Goal: Information Seeking & Learning: Learn about a topic

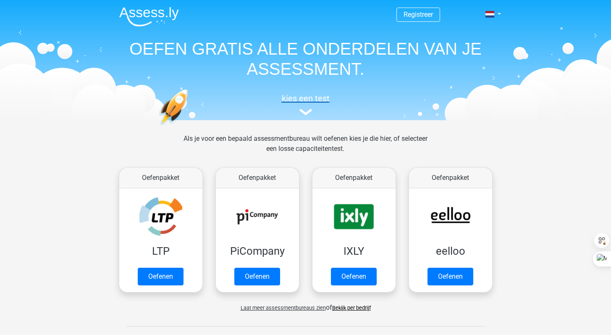
click at [306, 112] on img at bounding box center [306, 112] width 13 height 6
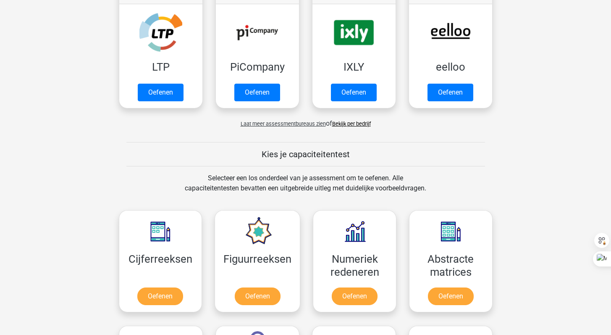
scroll to position [200, 0]
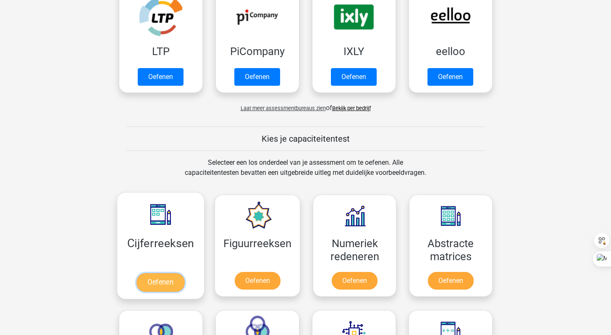
click at [160, 282] on link "Oefenen" at bounding box center [161, 282] width 48 height 18
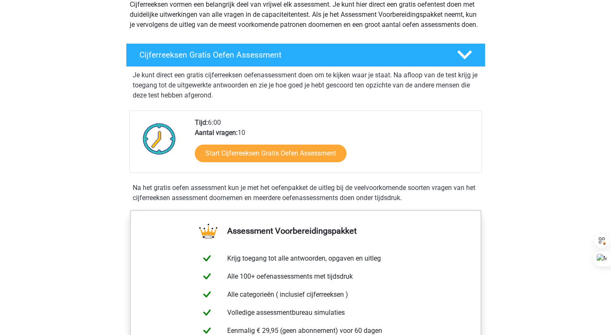
scroll to position [75, 0]
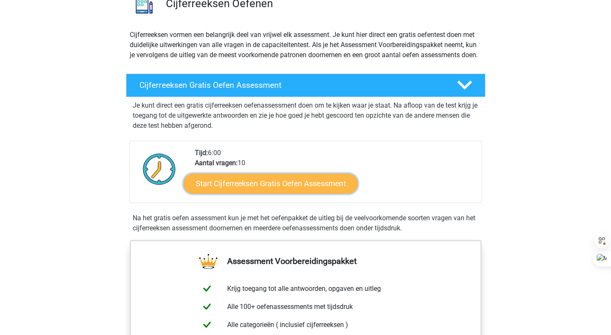
click at [280, 193] on link "Start Cijferreeksen Gratis Oefen Assessment" at bounding box center [271, 183] width 174 height 20
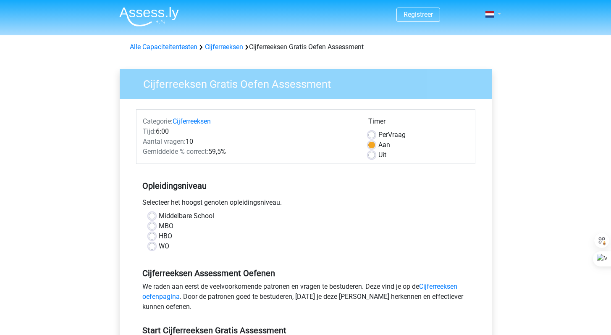
click at [499, 16] on link at bounding box center [490, 14] width 17 height 10
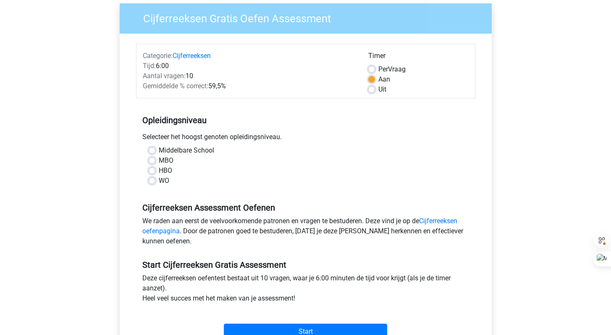
scroll to position [80, 0]
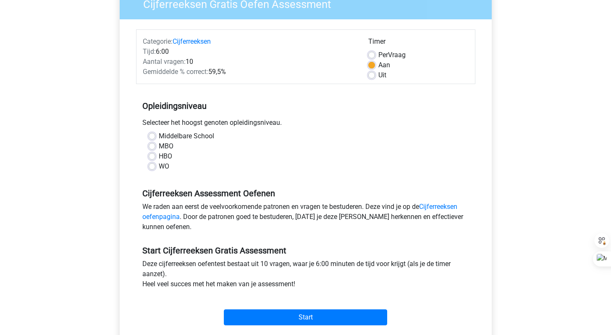
click at [159, 159] on label "HBO" at bounding box center [165, 156] width 13 height 10
click at [153, 159] on input "HBO" at bounding box center [152, 155] width 7 height 8
radio input "true"
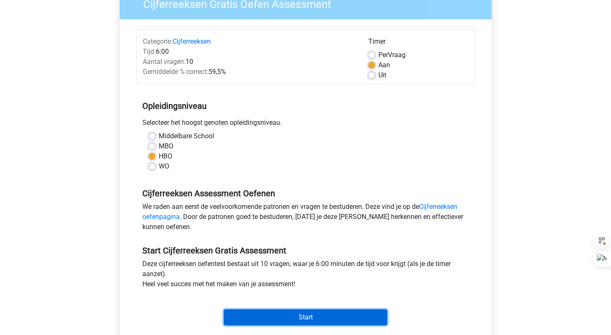
click at [302, 315] on input "Start" at bounding box center [305, 317] width 163 height 16
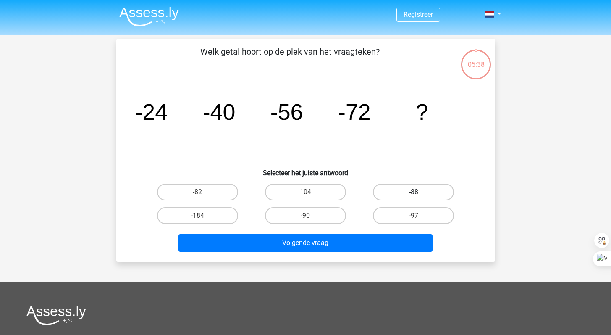
click at [404, 195] on label "-88" at bounding box center [413, 192] width 81 height 17
click at [414, 195] on input "-88" at bounding box center [416, 194] width 5 height 5
radio input "true"
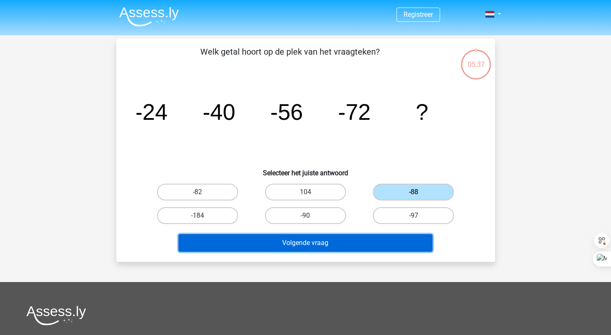
click at [306, 245] on button "Volgende vraag" at bounding box center [306, 243] width 254 height 18
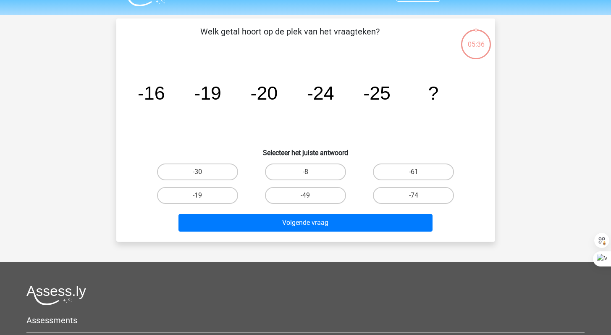
scroll to position [39, 0]
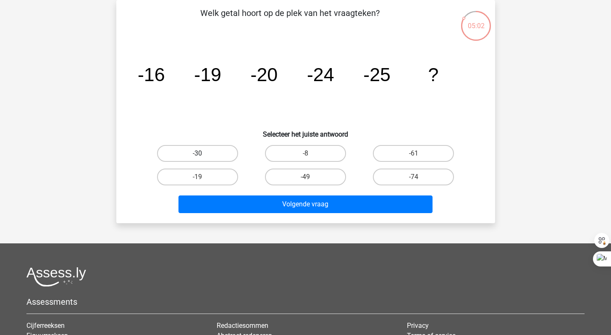
click at [204, 157] on label "-30" at bounding box center [197, 153] width 81 height 17
click at [203, 157] on input "-30" at bounding box center [199, 155] width 5 height 5
radio input "true"
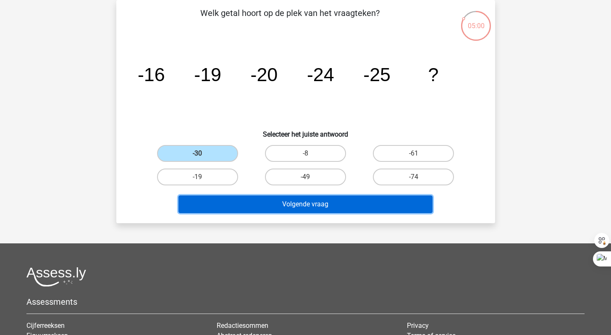
click at [323, 205] on button "Volgende vraag" at bounding box center [306, 204] width 254 height 18
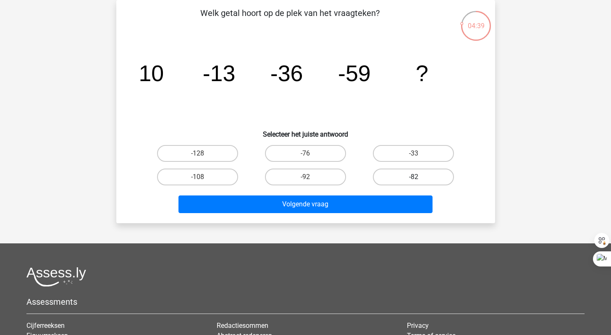
click at [415, 174] on label "-82" at bounding box center [413, 176] width 81 height 17
click at [415, 177] on input "-82" at bounding box center [416, 179] width 5 height 5
radio input "true"
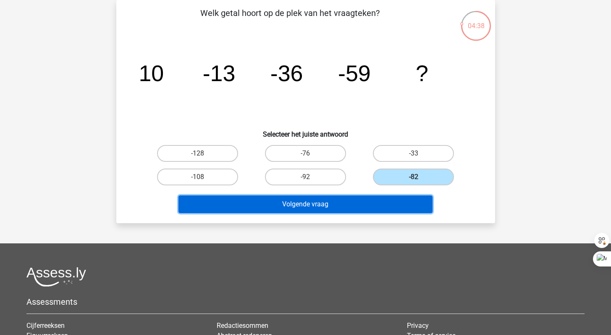
click at [356, 200] on button "Volgende vraag" at bounding box center [306, 204] width 254 height 18
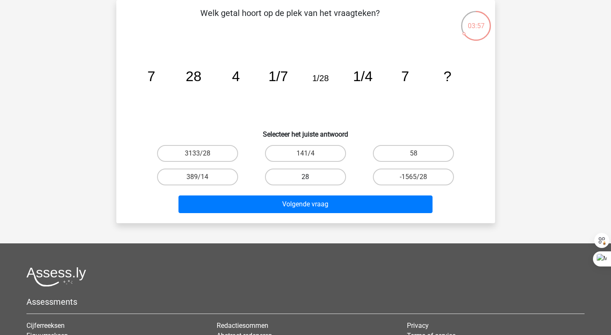
click at [302, 176] on label "28" at bounding box center [305, 176] width 81 height 17
click at [305, 177] on input "28" at bounding box center [307, 179] width 5 height 5
radio input "true"
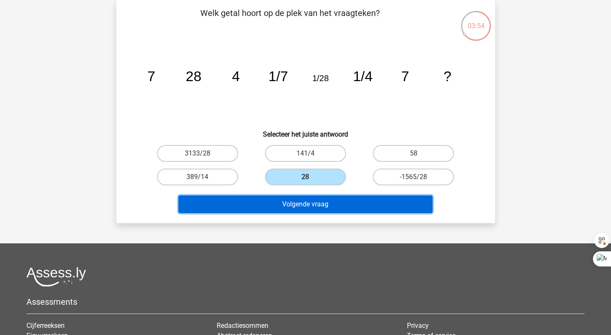
click at [316, 207] on button "Volgende vraag" at bounding box center [306, 204] width 254 height 18
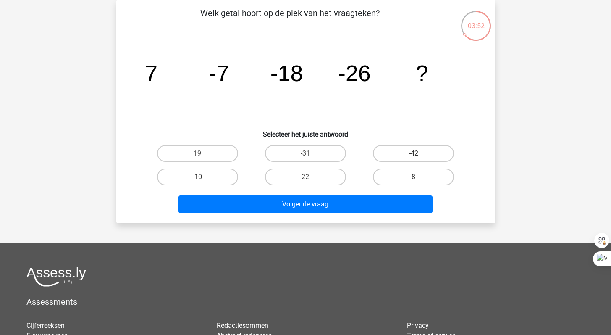
scroll to position [0, 0]
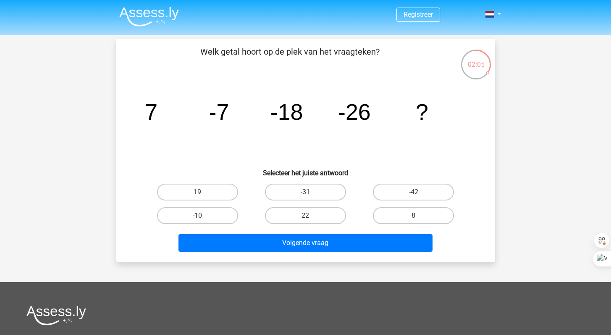
click at [300, 194] on label "-31" at bounding box center [305, 192] width 81 height 17
click at [305, 194] on input "-31" at bounding box center [307, 194] width 5 height 5
radio input "true"
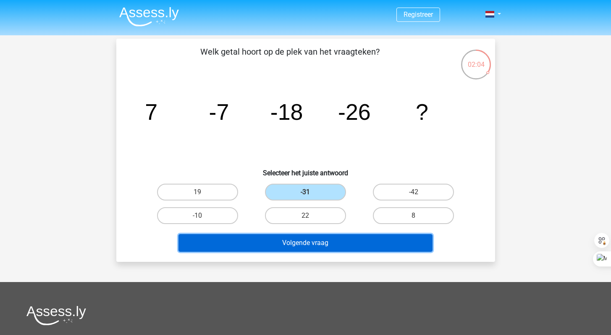
click at [318, 246] on button "Volgende vraag" at bounding box center [306, 243] width 254 height 18
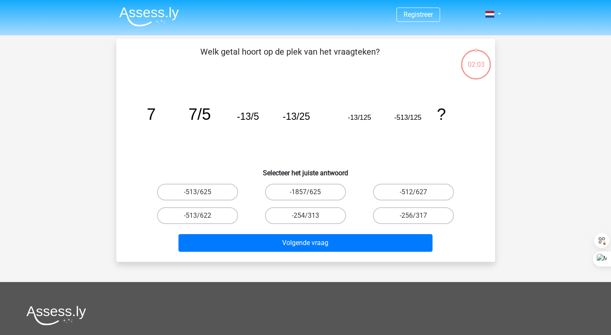
scroll to position [39, 0]
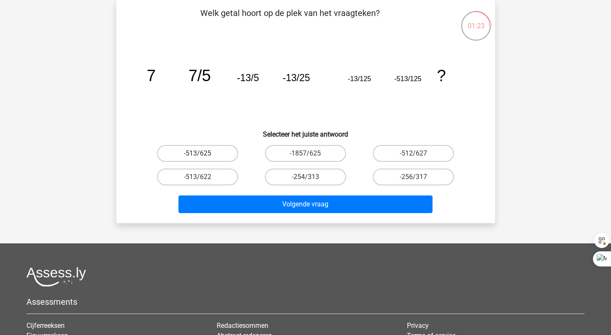
click at [190, 151] on label "-513/625" at bounding box center [197, 153] width 81 height 17
click at [197, 153] on input "-513/625" at bounding box center [199, 155] width 5 height 5
radio input "true"
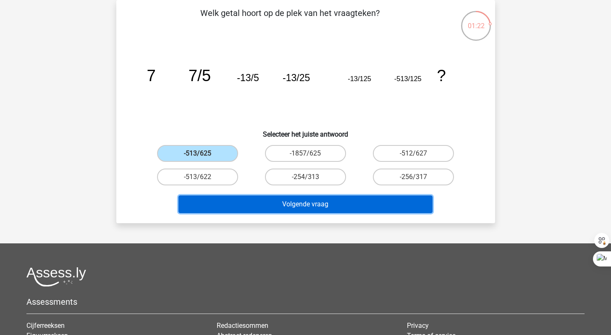
click at [318, 200] on button "Volgende vraag" at bounding box center [306, 204] width 254 height 18
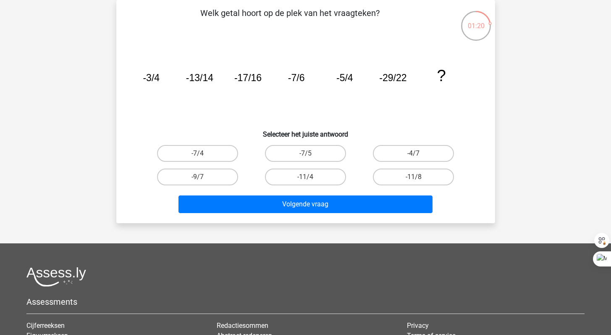
scroll to position [0, 0]
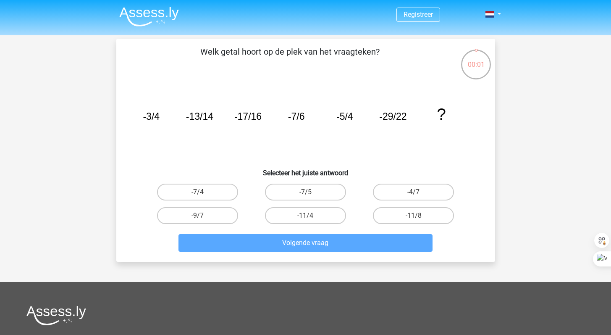
click at [418, 192] on input "-4/7" at bounding box center [416, 194] width 5 height 5
radio input "true"
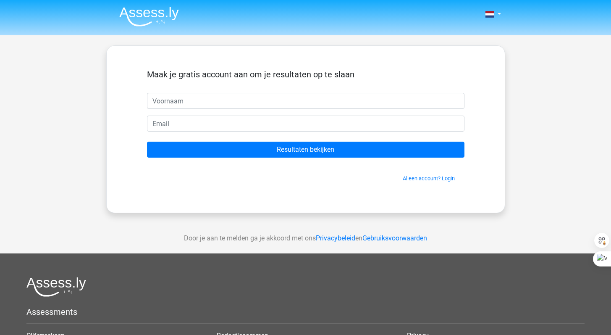
click at [229, 105] on input "text" at bounding box center [306, 101] width 318 height 16
type input "karolien"
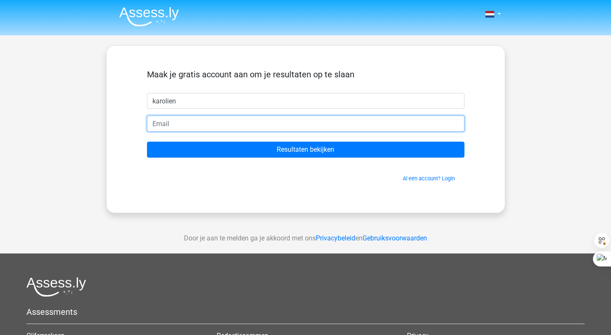
click at [229, 126] on input "email" at bounding box center [306, 124] width 318 height 16
type input "[EMAIL_ADDRESS][DOMAIN_NAME]"
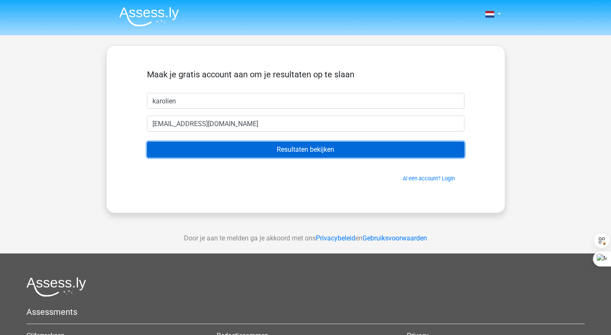
click at [280, 145] on input "Resultaten bekijken" at bounding box center [306, 150] width 318 height 16
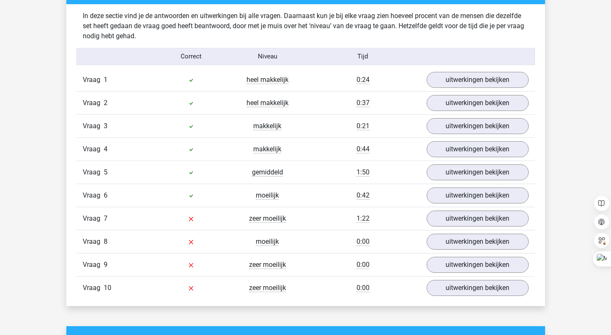
scroll to position [659, 0]
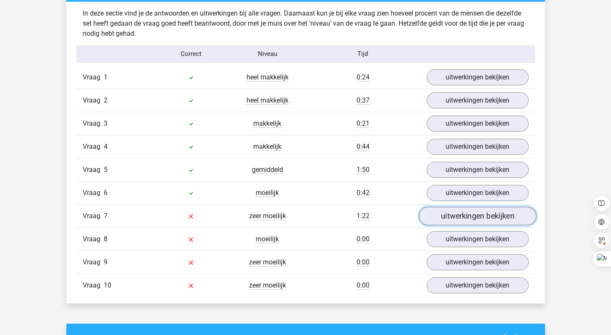
click at [486, 214] on link "uitwerkingen bekijken" at bounding box center [477, 216] width 117 height 18
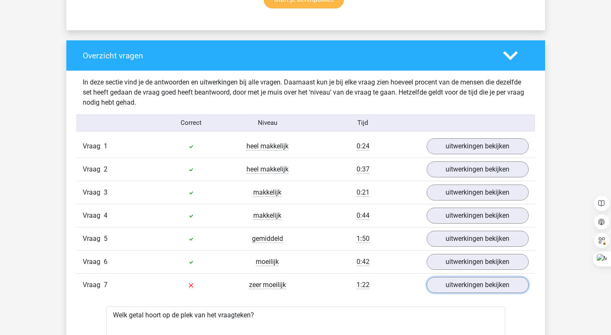
scroll to position [544, 0]
